Goal: Navigation & Orientation: Find specific page/section

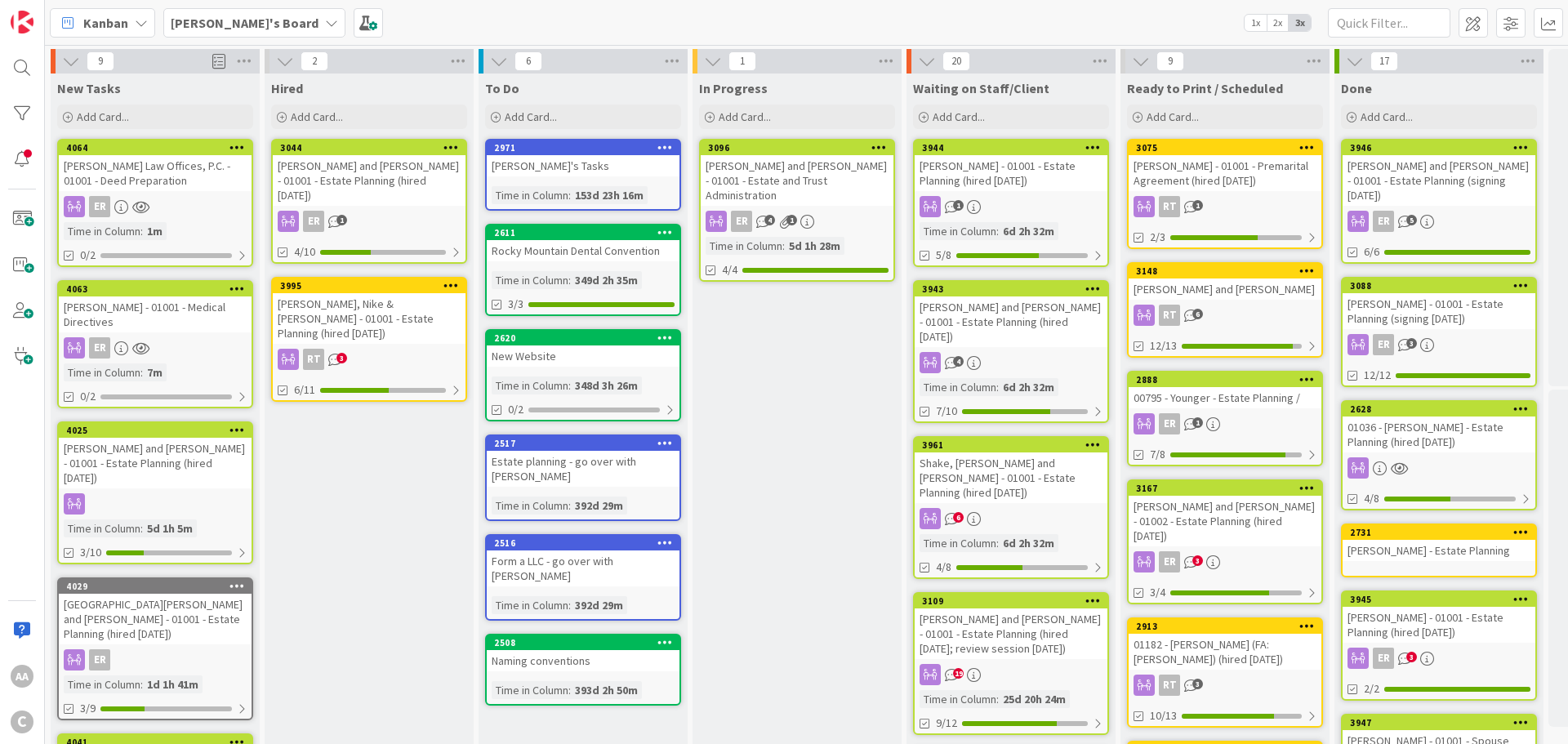
scroll to position [0, 80]
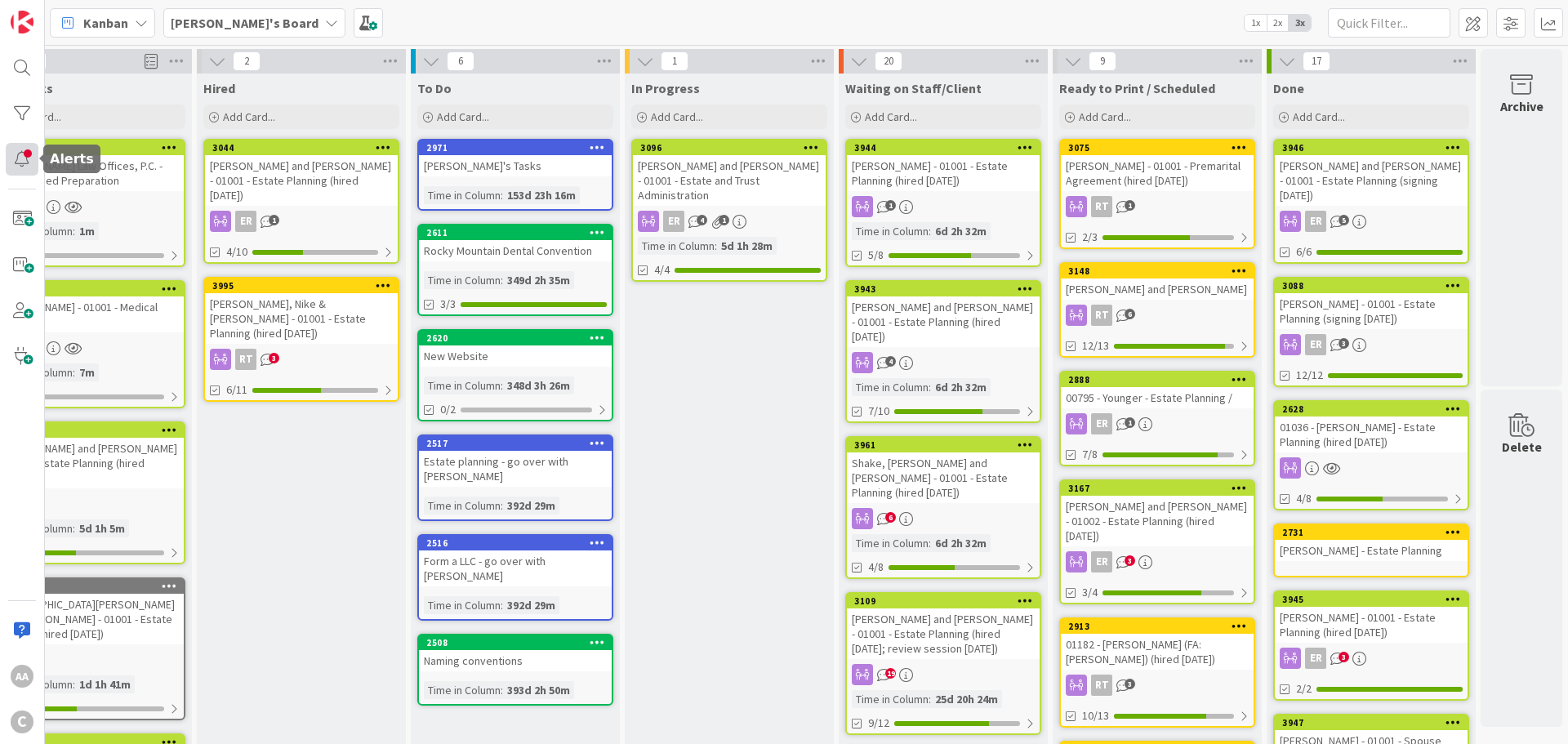
click at [14, 156] on div at bounding box center [22, 159] width 33 height 32
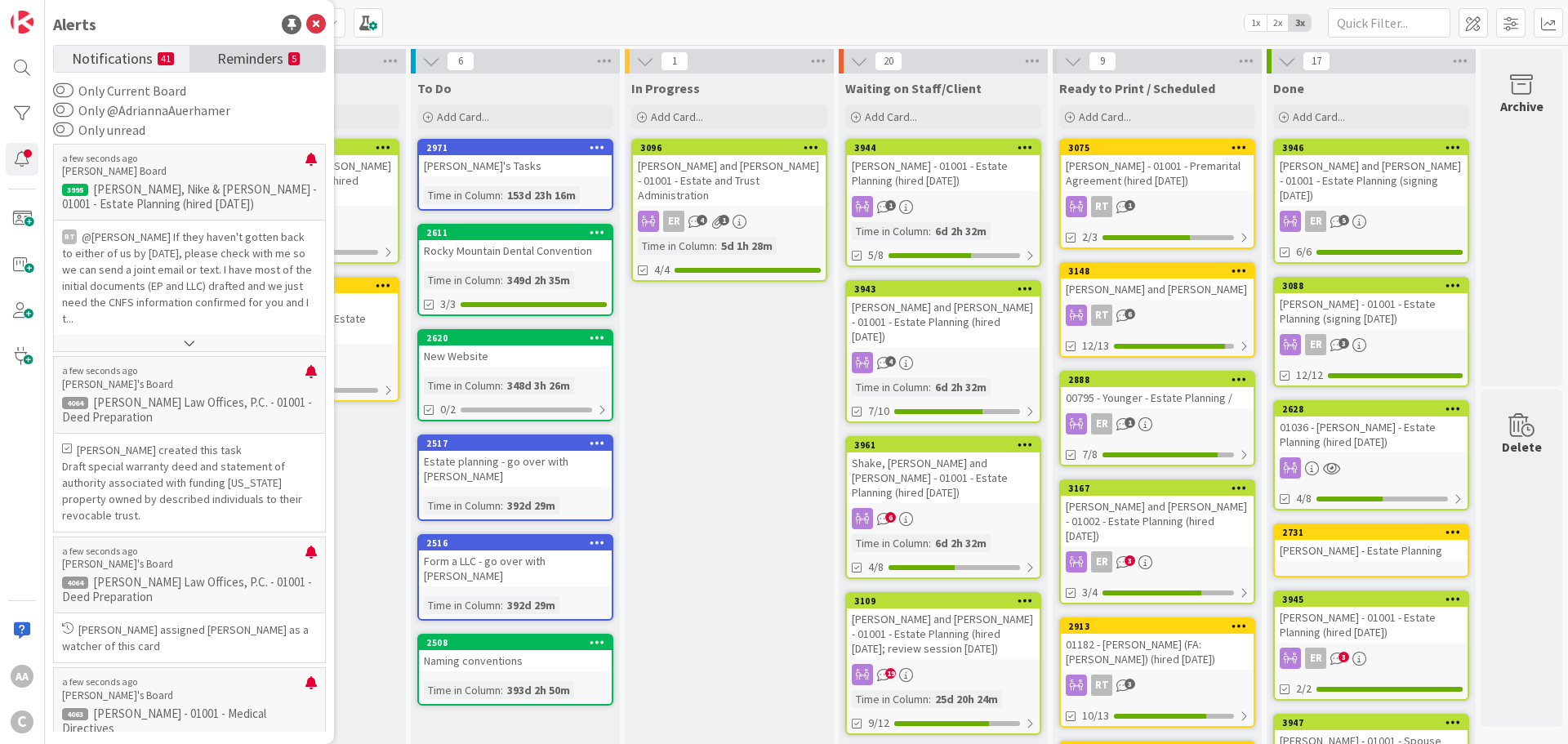
click at [253, 52] on span "Reminders" at bounding box center [250, 56] width 66 height 23
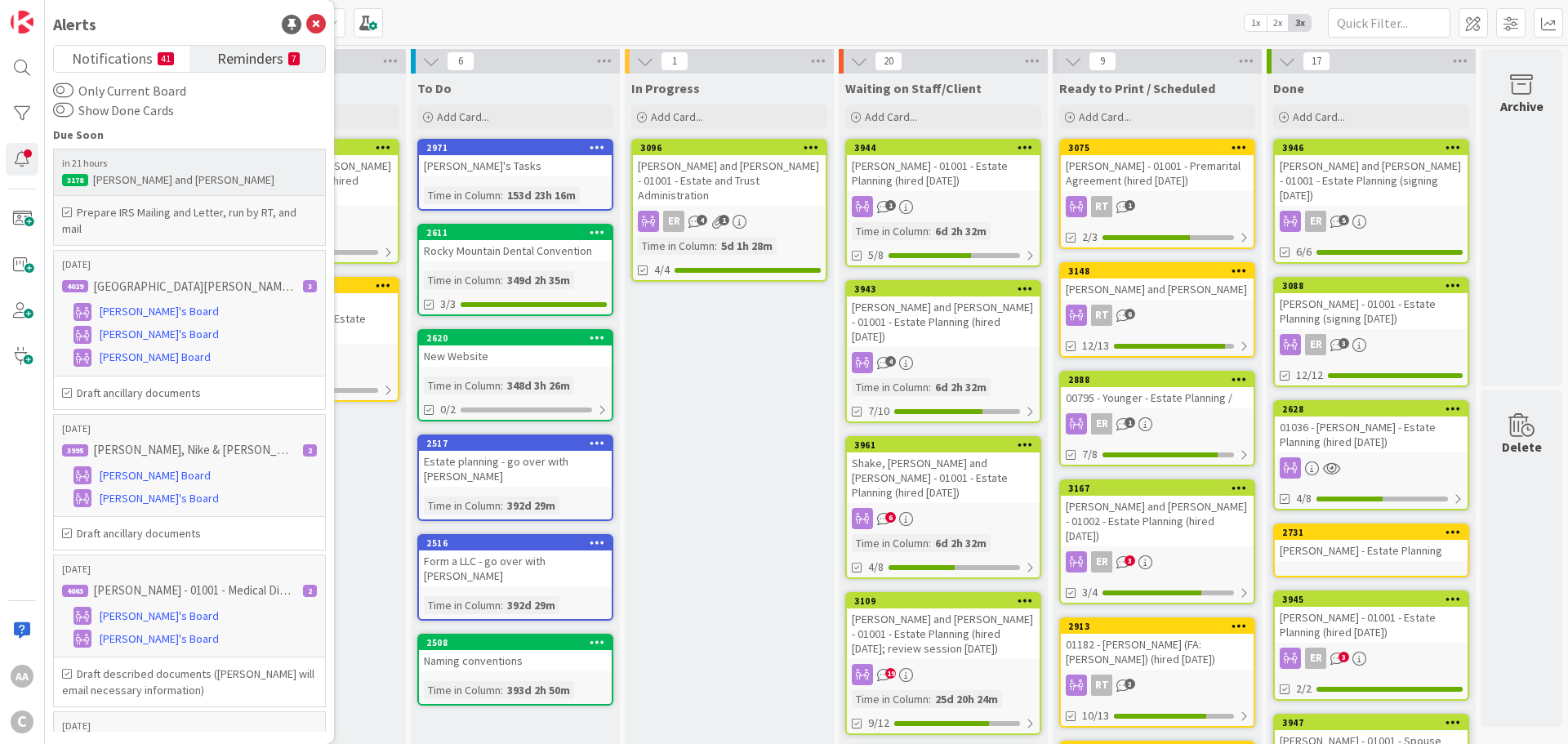
click at [178, 217] on h6 "Prepare IRS Mailing and Letter, run by RT, and mail" at bounding box center [190, 221] width 255 height 32
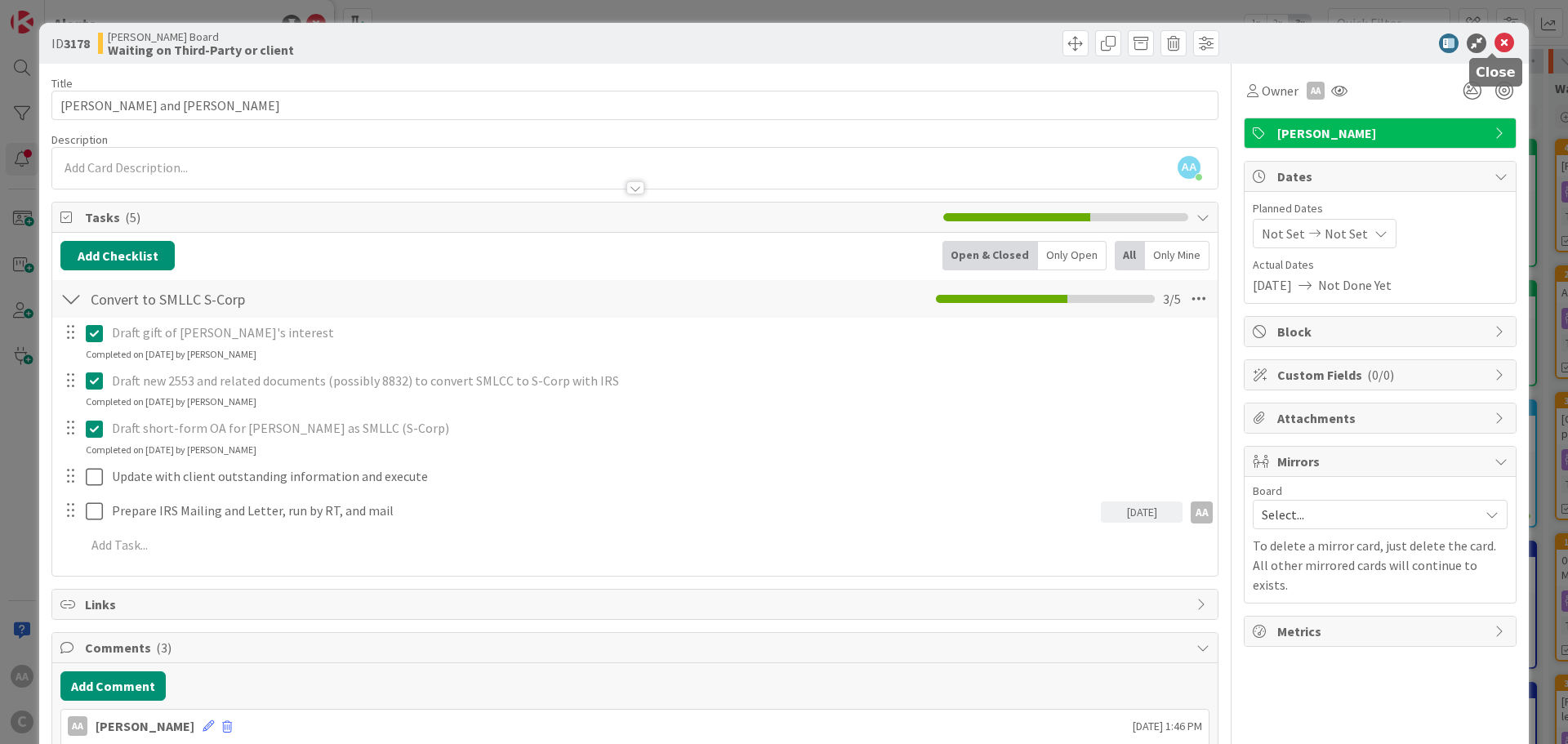
click at [1494, 44] on icon at bounding box center [1504, 43] width 20 height 20
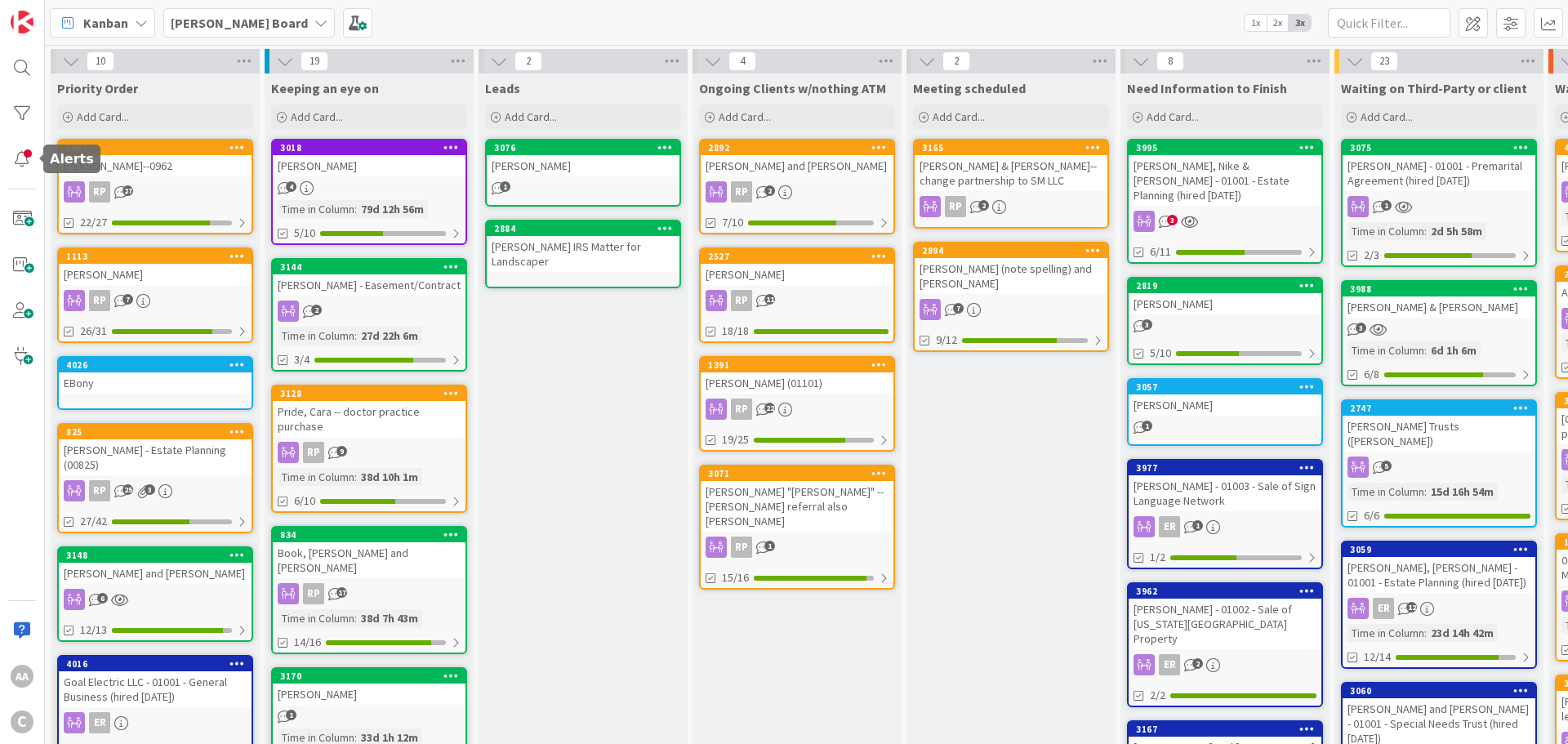
drag, startPoint x: 13, startPoint y: 163, endPoint x: 48, endPoint y: 153, distance: 36.4
click at [13, 163] on div at bounding box center [22, 159] width 33 height 32
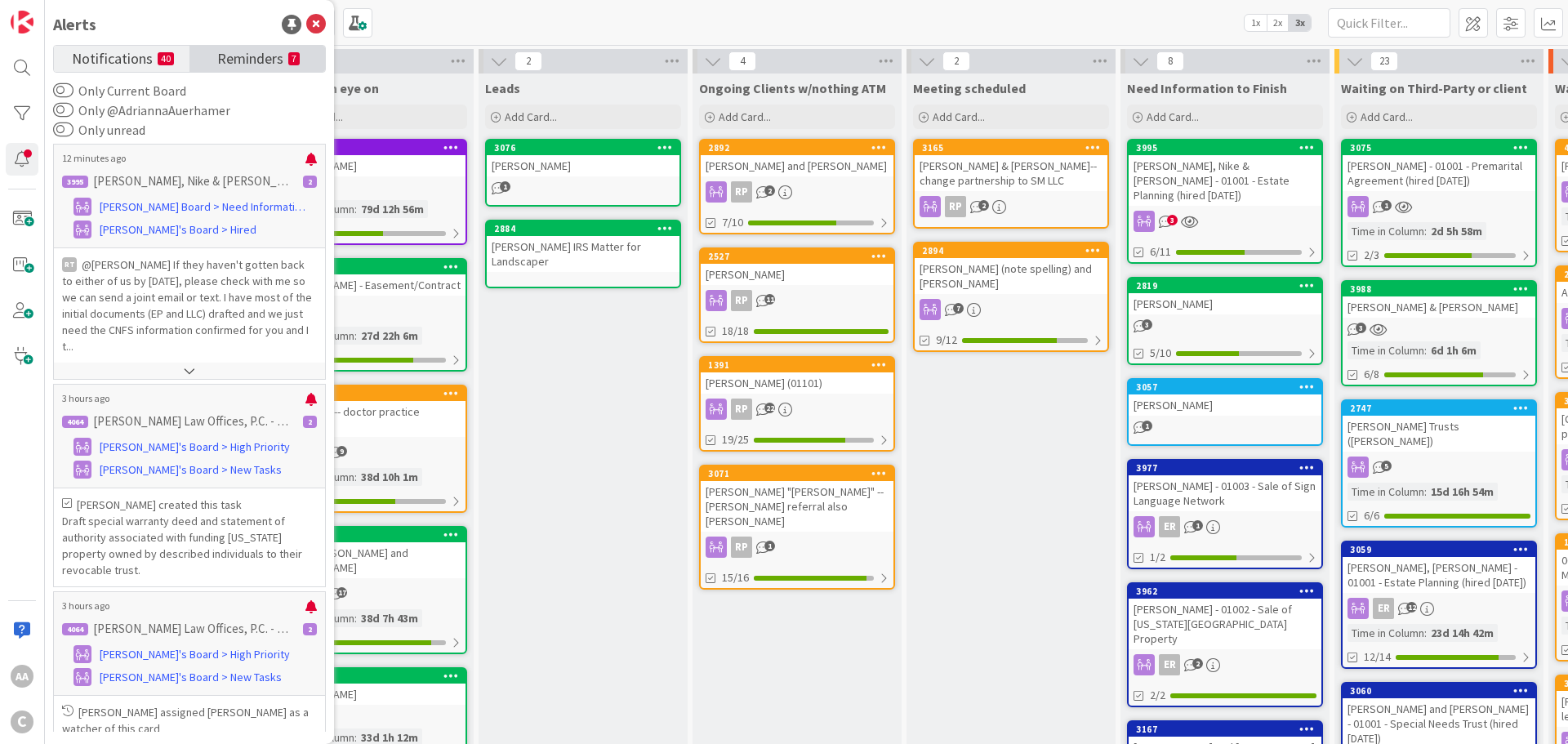
click at [264, 48] on span "Reminders" at bounding box center [250, 56] width 66 height 23
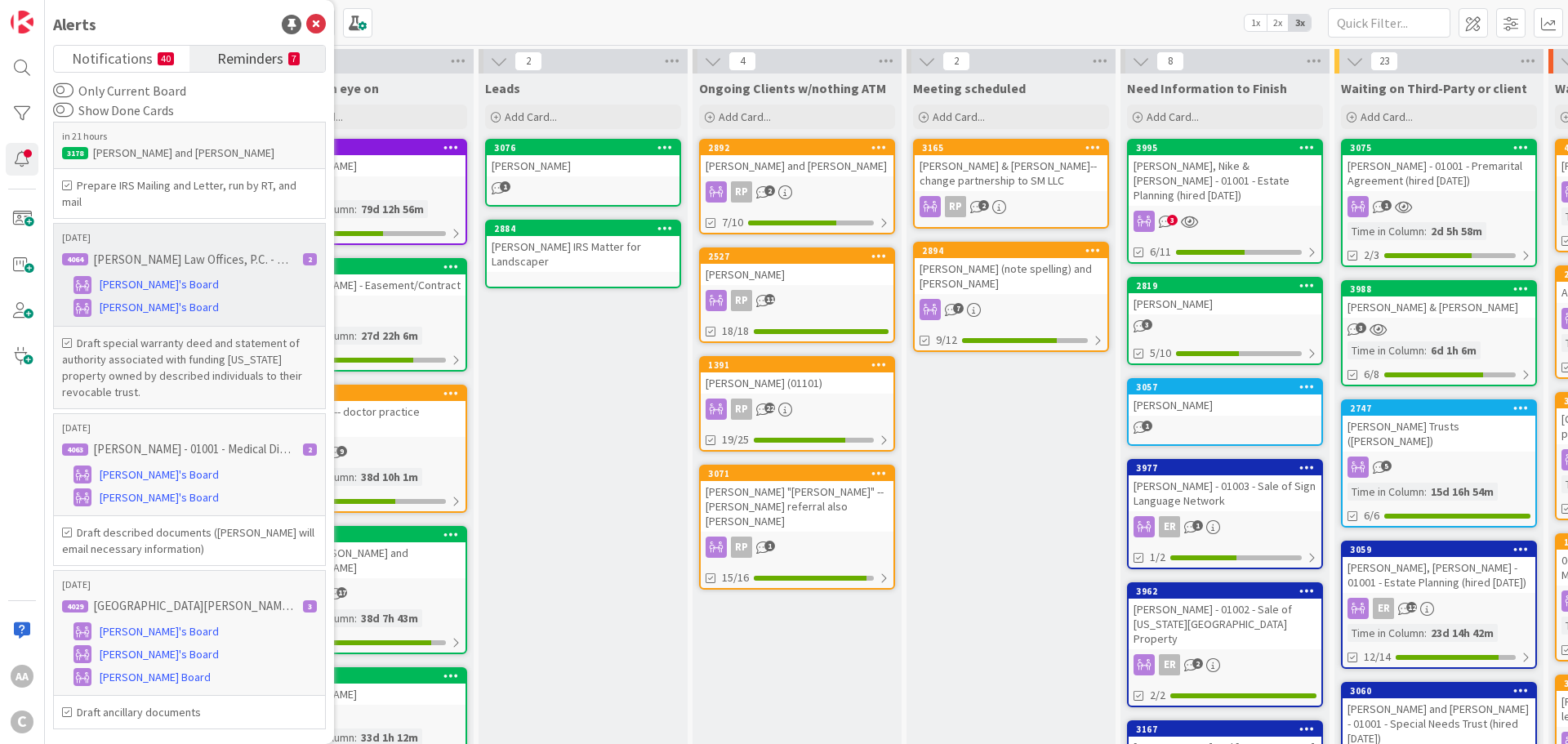
scroll to position [23, 0]
click at [136, 259] on p "[PERSON_NAME] Law Offices, P.C. - 01001 - Deed Preparation" at bounding box center [193, 263] width 200 height 15
click at [114, 316] on span "[PERSON_NAME]'s Board" at bounding box center [158, 311] width 119 height 17
